Goal: Transaction & Acquisition: Obtain resource

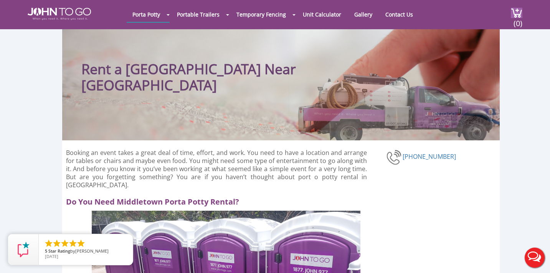
scroll to position [6, 0]
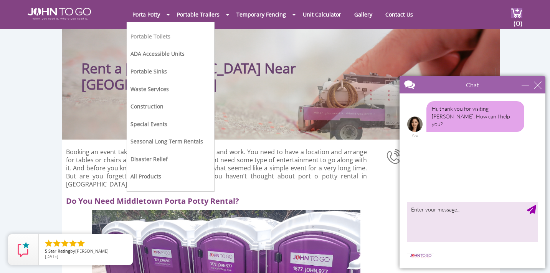
click at [160, 36] on link "Portable Toilets" at bounding box center [150, 36] width 40 height 7
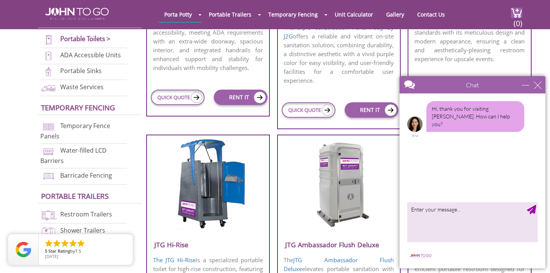
scroll to position [439, 0]
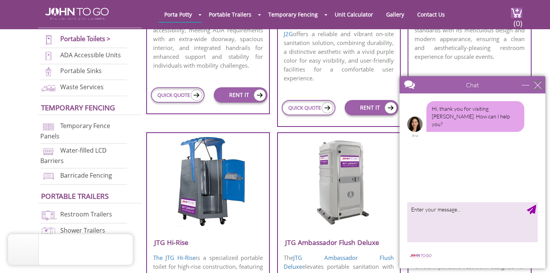
click at [538, 86] on div "close" at bounding box center [538, 85] width 8 height 8
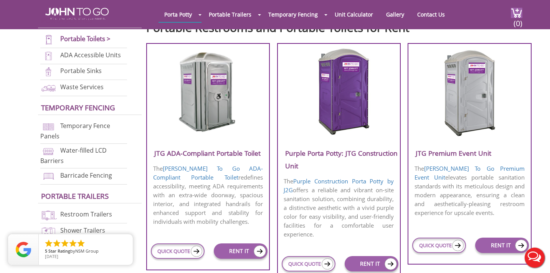
scroll to position [284, 0]
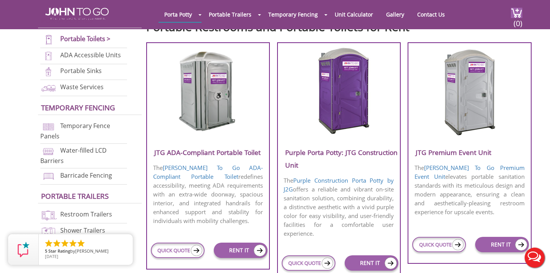
click at [470, 112] on img at bounding box center [469, 91] width 73 height 88
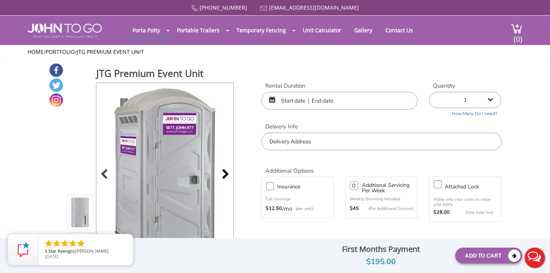
click at [229, 175] on div at bounding box center [223, 174] width 11 height 11
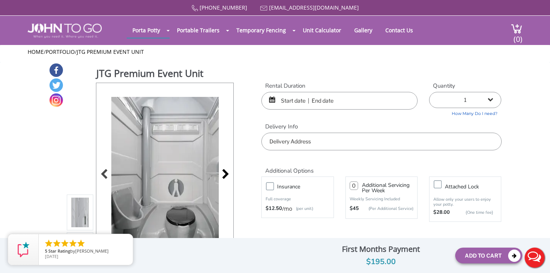
click at [229, 175] on div at bounding box center [223, 174] width 11 height 11
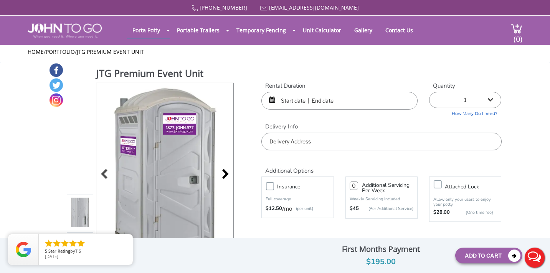
click at [229, 175] on div at bounding box center [223, 174] width 11 height 11
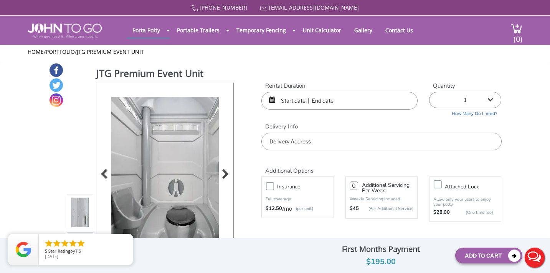
click at [229, 175] on div at bounding box center [223, 174] width 11 height 11
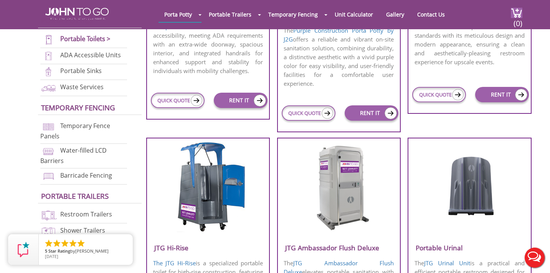
scroll to position [433, 0]
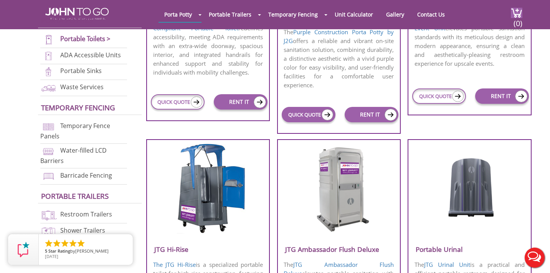
click at [307, 116] on link "QUICK QUOTE" at bounding box center [309, 114] width 54 height 15
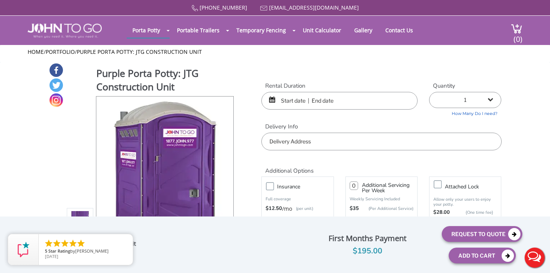
click at [296, 99] on input "text" at bounding box center [339, 101] width 156 height 18
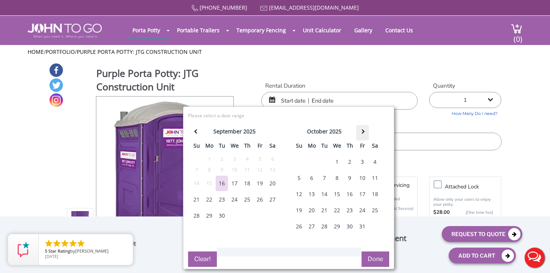
click at [359, 131] on th at bounding box center [362, 132] width 13 height 15
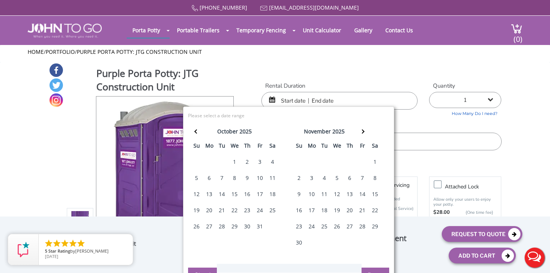
click at [375, 175] on div "8" at bounding box center [375, 177] width 12 height 15
type input "11/08/2025 to 11/08/2025"
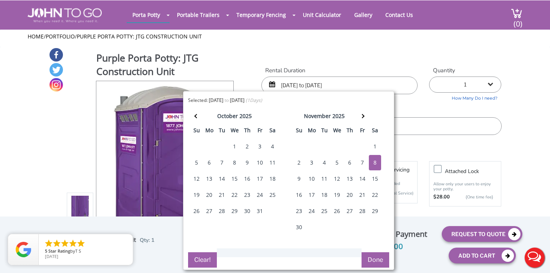
scroll to position [17, 0]
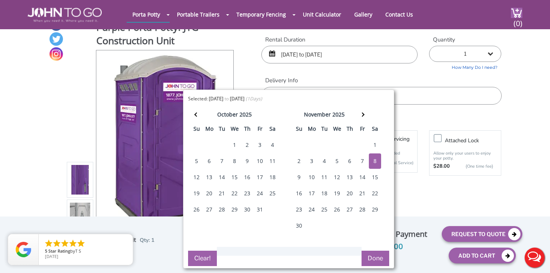
click at [375, 258] on button "Done" at bounding box center [376, 257] width 28 height 15
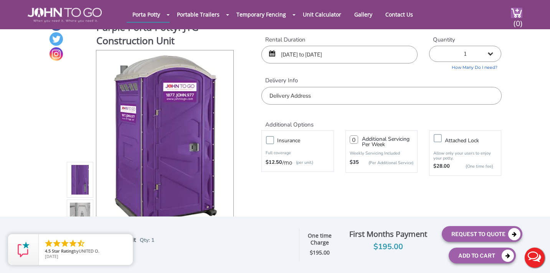
click at [443, 99] on input "text" at bounding box center [381, 96] width 240 height 18
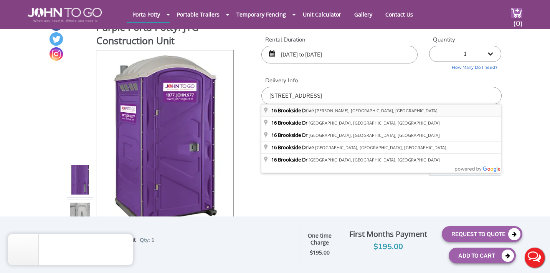
type input "[STREET_ADDRESS]"
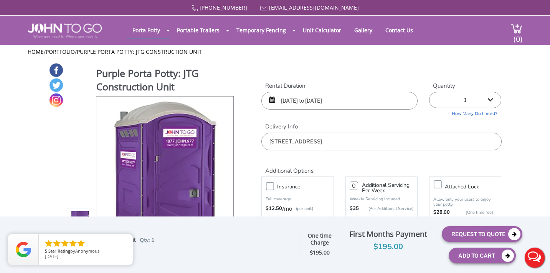
scroll to position [0, 0]
click at [459, 234] on button "Request To Quote" at bounding box center [482, 234] width 81 height 16
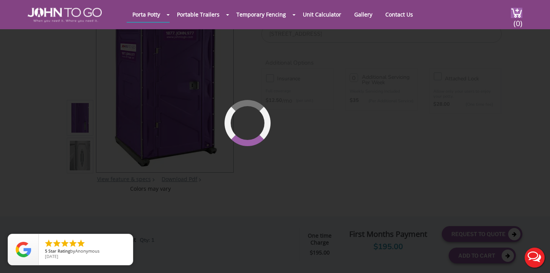
scroll to position [79, 0]
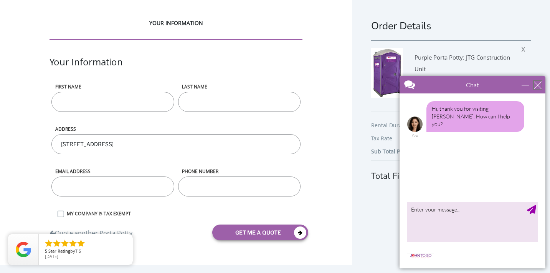
click at [539, 84] on div "close" at bounding box center [538, 85] width 8 height 8
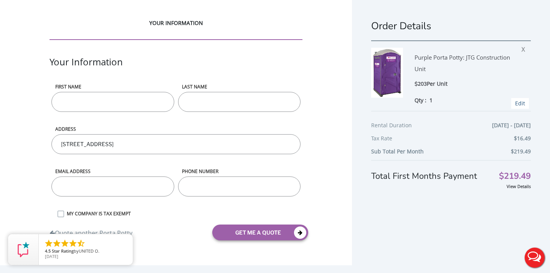
click at [524, 105] on link "Edit" at bounding box center [520, 102] width 10 height 7
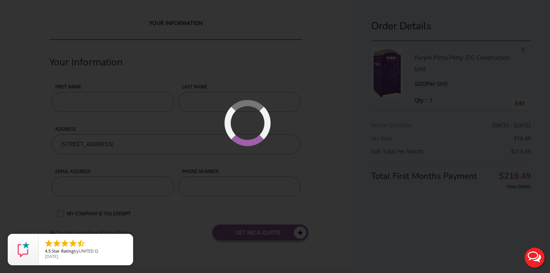
type input "11/08/2025 to 11/08/2025"
type input "0"
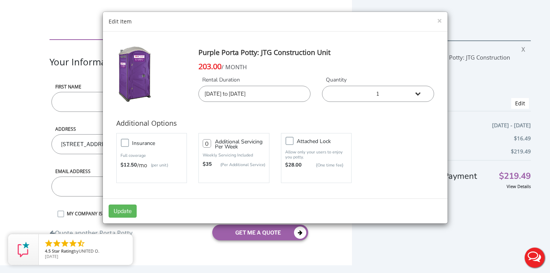
click at [245, 98] on input "11/08/2025 to 11/08/2025" at bounding box center [254, 94] width 112 height 16
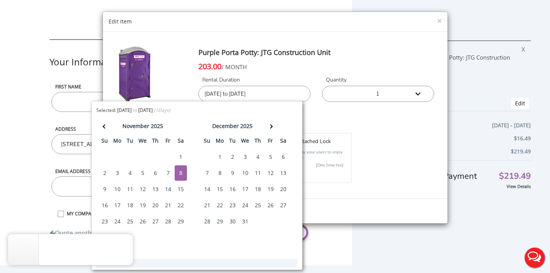
click at [168, 168] on div "7" at bounding box center [168, 172] width 12 height 15
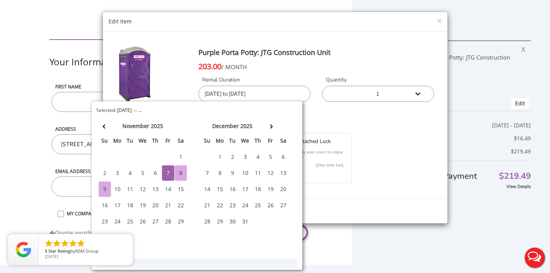
click at [106, 193] on div "9" at bounding box center [105, 188] width 12 height 15
type input "[DATE] to [DATE]"
click at [388, 152] on div "Insurance Full coverage $12.50 /mo (per unit) 0 $35 Attached lock" at bounding box center [275, 158] width 329 height 54
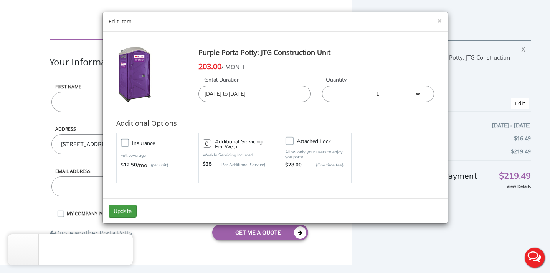
click at [119, 210] on button "Update" at bounding box center [123, 210] width 28 height 13
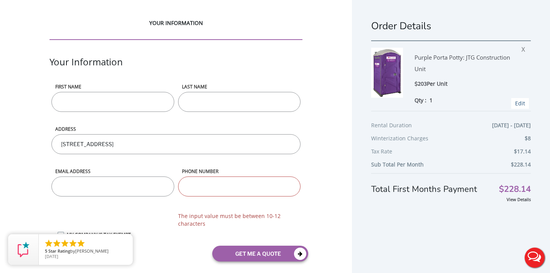
click at [522, 103] on link "Edit" at bounding box center [520, 102] width 10 height 7
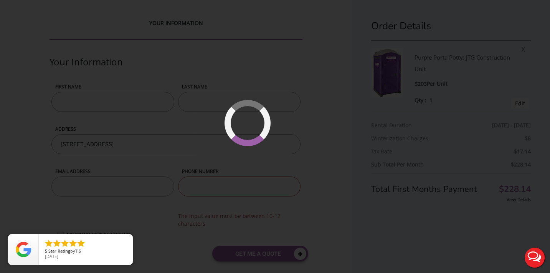
type input "[DATE] to [DATE]"
type input "0"
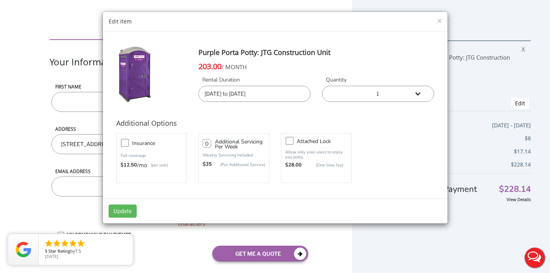
click at [235, 96] on input "[DATE] to [DATE]" at bounding box center [254, 94] width 112 height 16
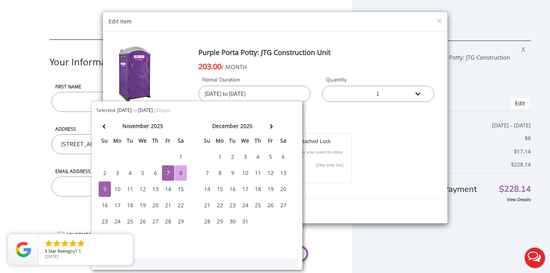
click at [185, 165] on div "8" at bounding box center [181, 172] width 12 height 15
click at [105, 189] on div "9" at bounding box center [105, 188] width 12 height 15
type input "[DATE] to [DATE]"
click at [360, 183] on div "Insurance Full coverage $12.50 /mo (per unit) 0 $35 Attached lock" at bounding box center [275, 158] width 329 height 54
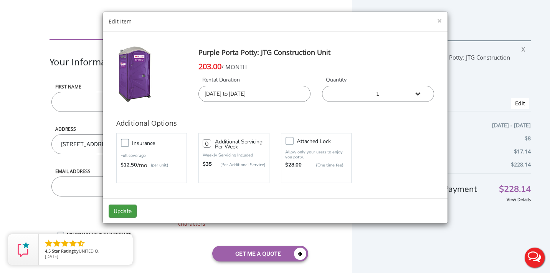
click at [129, 214] on button "Update" at bounding box center [123, 210] width 28 height 13
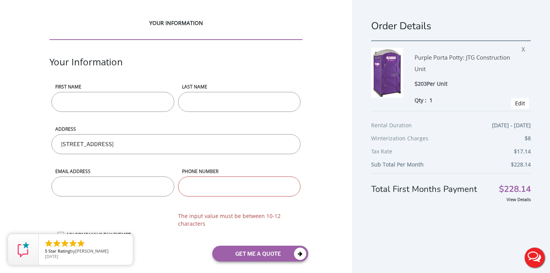
click at [363, 211] on div "Order Details Purple Porta Potty: JTG Construction Unit $203 Per Unit Qty : 1 X…" at bounding box center [451, 143] width 198 height 286
type input "Megan"
type input "Kouroupas"
type input "megclune22@gmail.com"
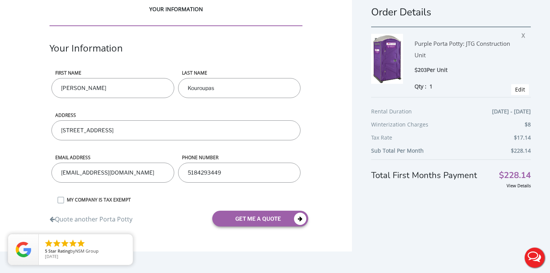
scroll to position [14, 0]
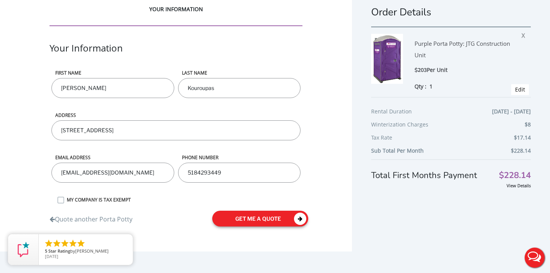
type input "5184293449"
click at [234, 219] on button "get me a quote" at bounding box center [260, 218] width 96 height 16
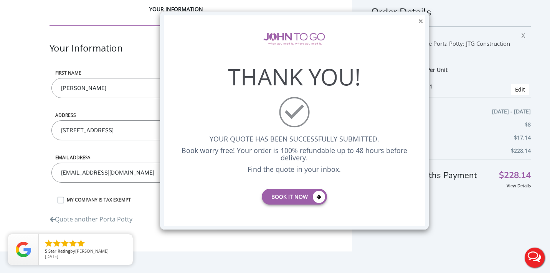
click at [421, 19] on button "×" at bounding box center [420, 21] width 5 height 8
